Goal: Check status: Check status

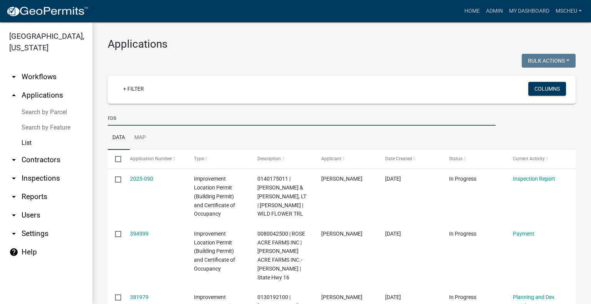
click at [137, 112] on input "ros" at bounding box center [302, 118] width 388 height 16
drag, startPoint x: 126, startPoint y: 117, endPoint x: 58, endPoint y: 117, distance: 68.1
click at [58, 117] on div "[GEOGRAPHIC_DATA], [US_STATE] arrow_drop_down Workflows List arrow_drop_up Appl…" at bounding box center [295, 163] width 591 height 282
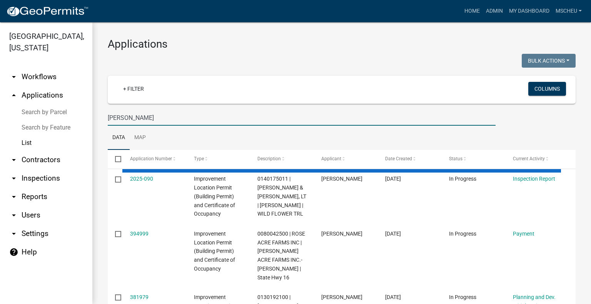
type input "[PERSON_NAME]"
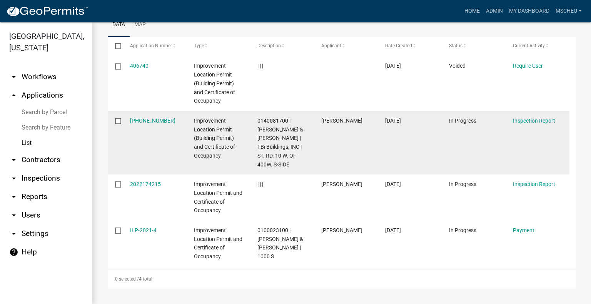
scroll to position [122, 0]
click at [146, 118] on link "[PHONE_NUMBER]" at bounding box center [152, 121] width 45 height 6
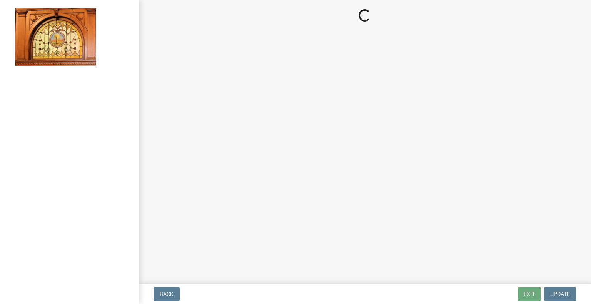
select select "62bb873c-c571-4454-ac8a-8c216551e2a3"
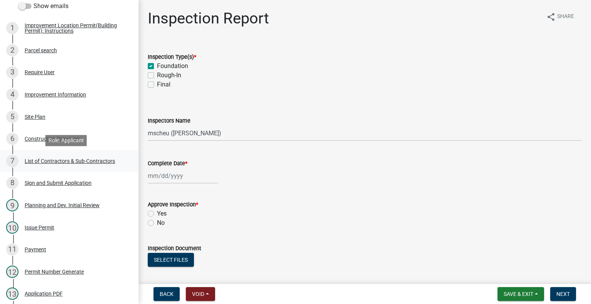
scroll to position [154, 0]
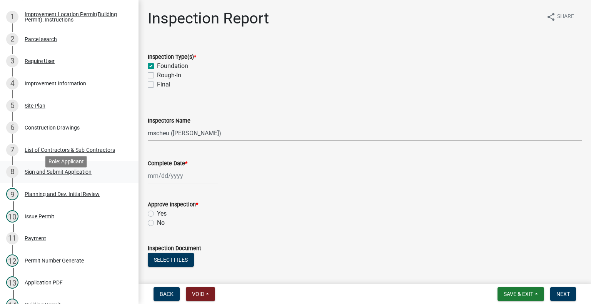
click at [84, 175] on div "Sign and Submit Application" at bounding box center [58, 171] width 67 height 5
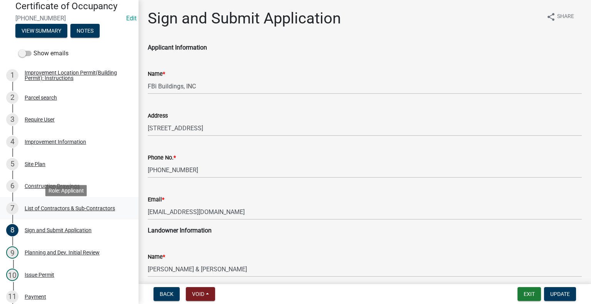
scroll to position [115, 0]
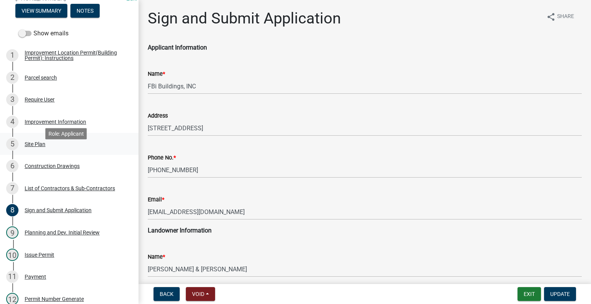
drag, startPoint x: 43, startPoint y: 155, endPoint x: 64, endPoint y: 166, distance: 23.8
click at [43, 147] on div "Site Plan" at bounding box center [35, 144] width 21 height 5
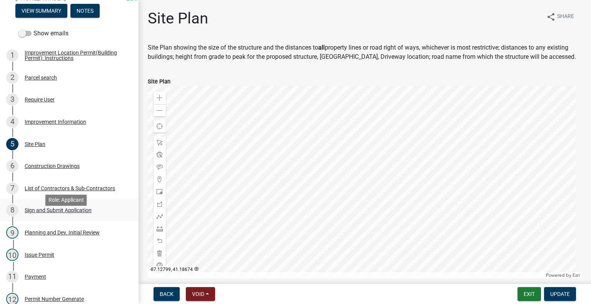
click at [44, 213] on div "Sign and Submit Application" at bounding box center [58, 210] width 67 height 5
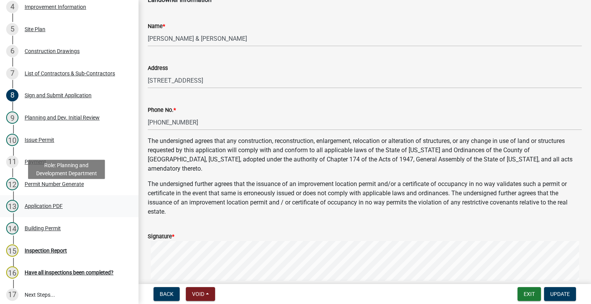
scroll to position [231, 0]
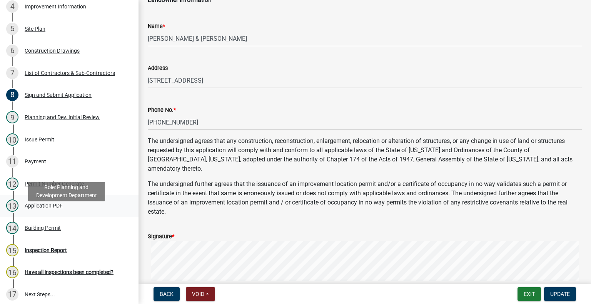
click at [43, 209] on div "Application PDF" at bounding box center [44, 205] width 38 height 5
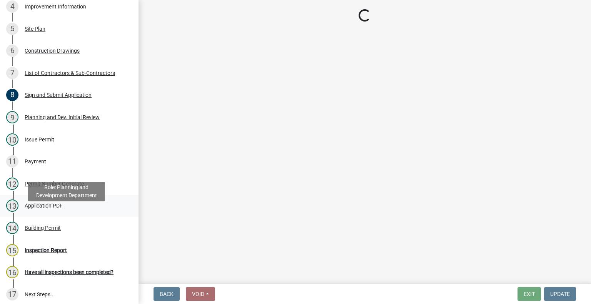
scroll to position [0, 0]
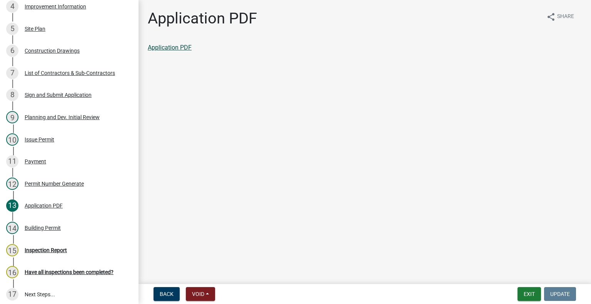
click at [172, 44] on link "Application PDF" at bounding box center [170, 47] width 44 height 7
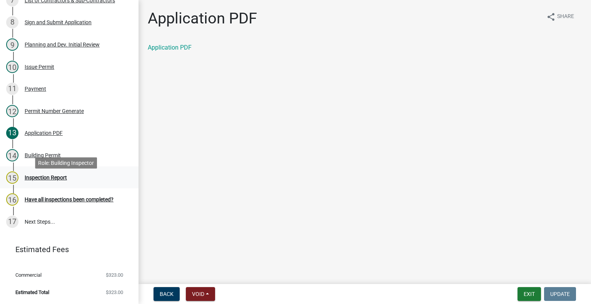
scroll to position [308, 0]
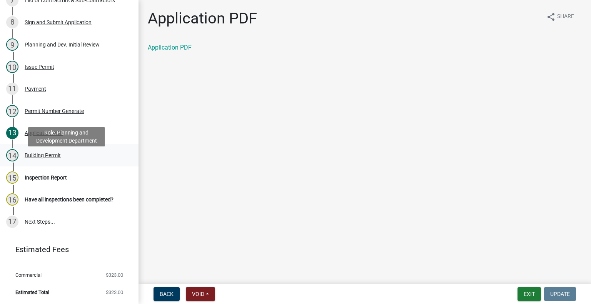
click at [33, 158] on div "Building Permit" at bounding box center [43, 155] width 36 height 5
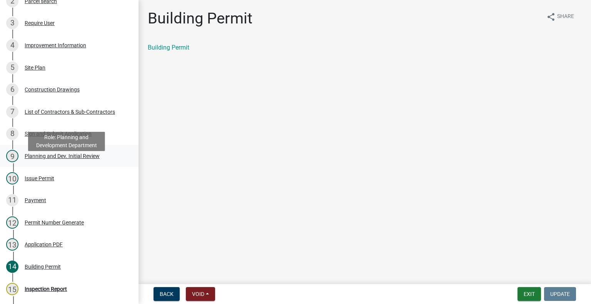
scroll to position [192, 0]
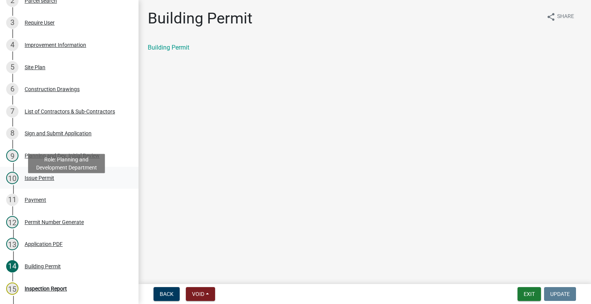
click at [50, 181] on div "Issue Permit" at bounding box center [40, 178] width 30 height 5
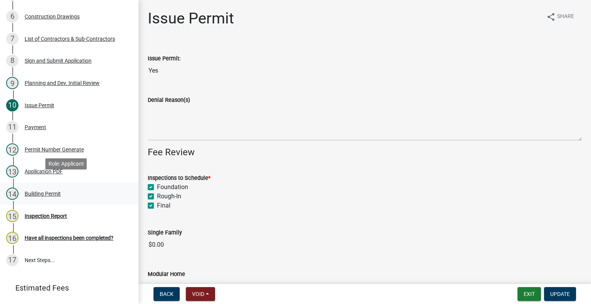
scroll to position [269, 0]
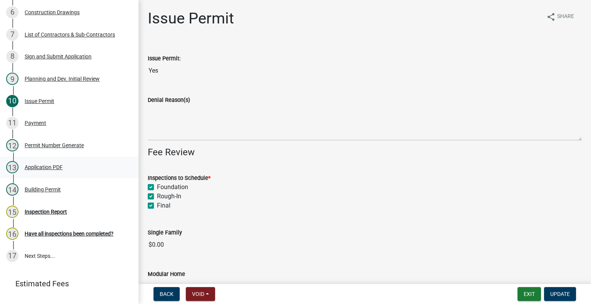
click at [60, 170] on div "Application PDF" at bounding box center [44, 167] width 38 height 5
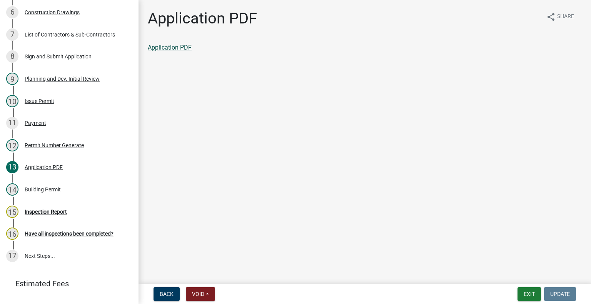
click at [179, 47] on link "Application PDF" at bounding box center [170, 47] width 44 height 7
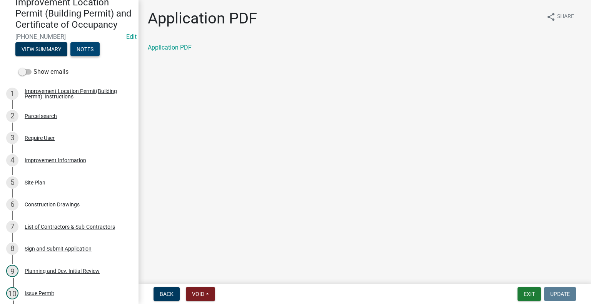
click at [91, 56] on button "Notes" at bounding box center [84, 49] width 29 height 14
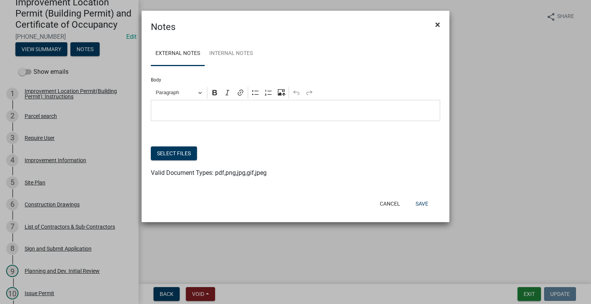
click at [436, 22] on span "×" at bounding box center [437, 24] width 5 height 11
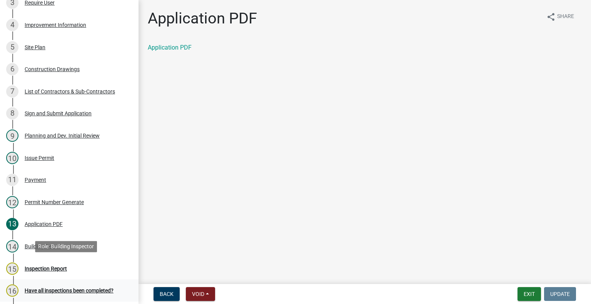
scroll to position [269, 0]
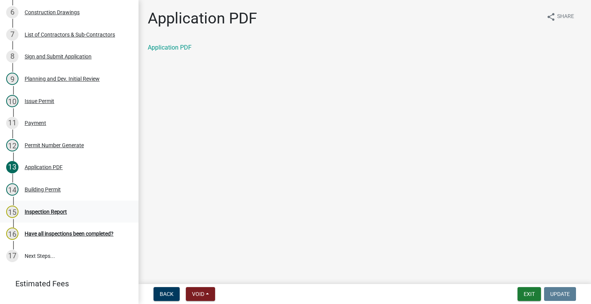
click at [48, 215] on div "Inspection Report" at bounding box center [46, 211] width 42 height 5
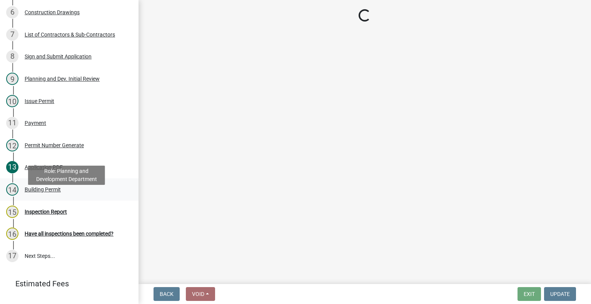
select select "62bb873c-c571-4454-ac8a-8c216551e2a3"
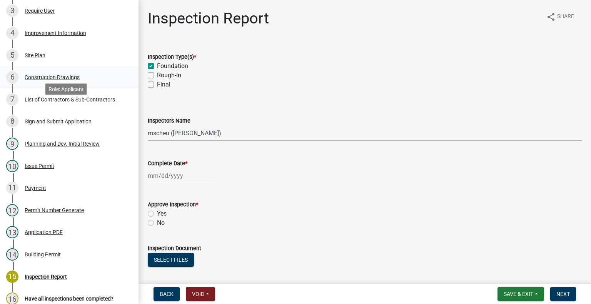
scroll to position [192, 0]
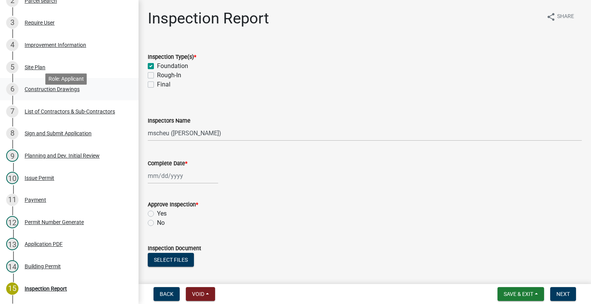
click at [51, 92] on div "Construction Drawings" at bounding box center [52, 89] width 55 height 5
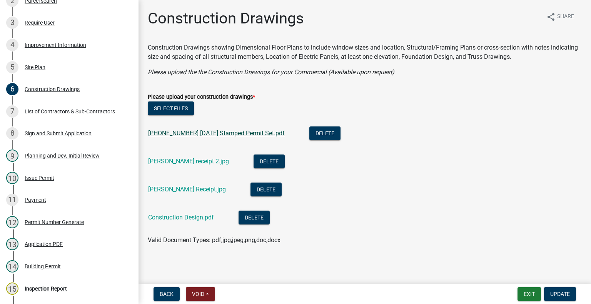
click at [236, 135] on link "[PHONE_NUMBER] [DATE] Stamped Permit Set.pdf" at bounding box center [216, 133] width 137 height 7
click at [172, 157] on li "[PERSON_NAME] receipt 2.jpg Delete" at bounding box center [365, 163] width 434 height 28
click at [172, 160] on link "[PERSON_NAME] receipt 2.jpg" at bounding box center [188, 161] width 81 height 7
click at [189, 194] on div "[PERSON_NAME] Receipt.jpg" at bounding box center [193, 191] width 90 height 16
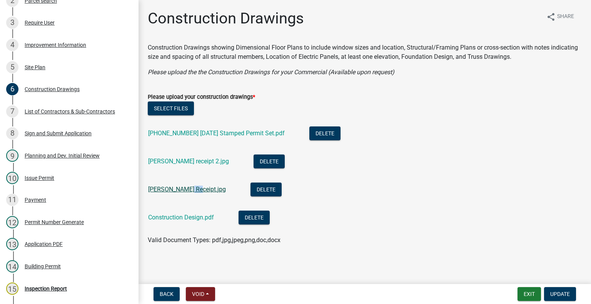
click at [189, 191] on link "[PERSON_NAME] Receipt.jpg" at bounding box center [187, 189] width 78 height 7
click at [168, 159] on link "[PERSON_NAME] receipt 2.jpg" at bounding box center [188, 161] width 81 height 7
click at [232, 135] on link "[PHONE_NUMBER] [DATE] Stamped Permit Set.pdf" at bounding box center [216, 133] width 137 height 7
click at [194, 215] on link "Construction Design.pdf" at bounding box center [181, 217] width 66 height 7
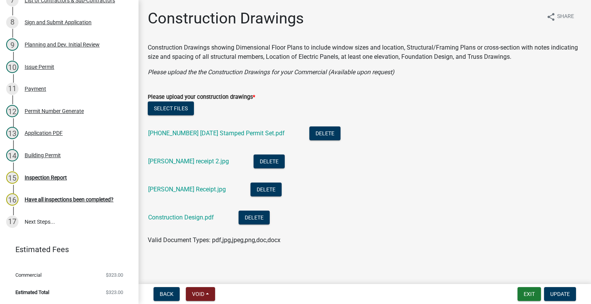
click at [329, 212] on li "Construction Design.pdf Delete" at bounding box center [365, 219] width 434 height 28
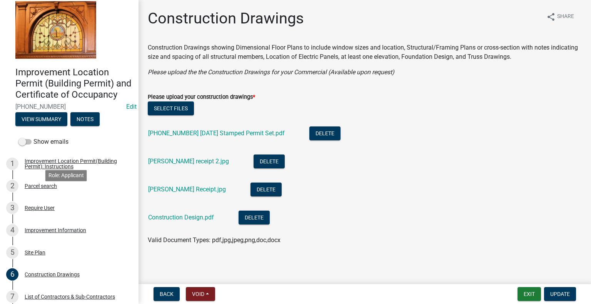
scroll to position [0, 0]
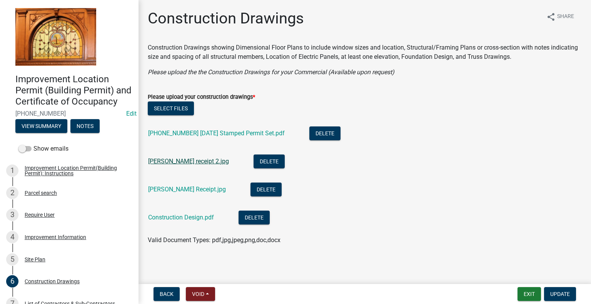
click at [169, 165] on link "[PERSON_NAME] receipt 2.jpg" at bounding box center [188, 161] width 81 height 7
click at [176, 187] on link "[PERSON_NAME] Receipt.jpg" at bounding box center [187, 189] width 78 height 7
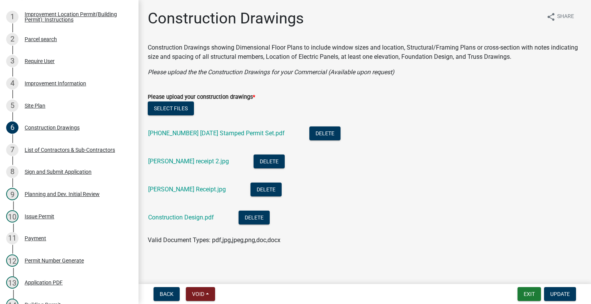
scroll to position [0, 0]
